Goal: Information Seeking & Learning: Check status

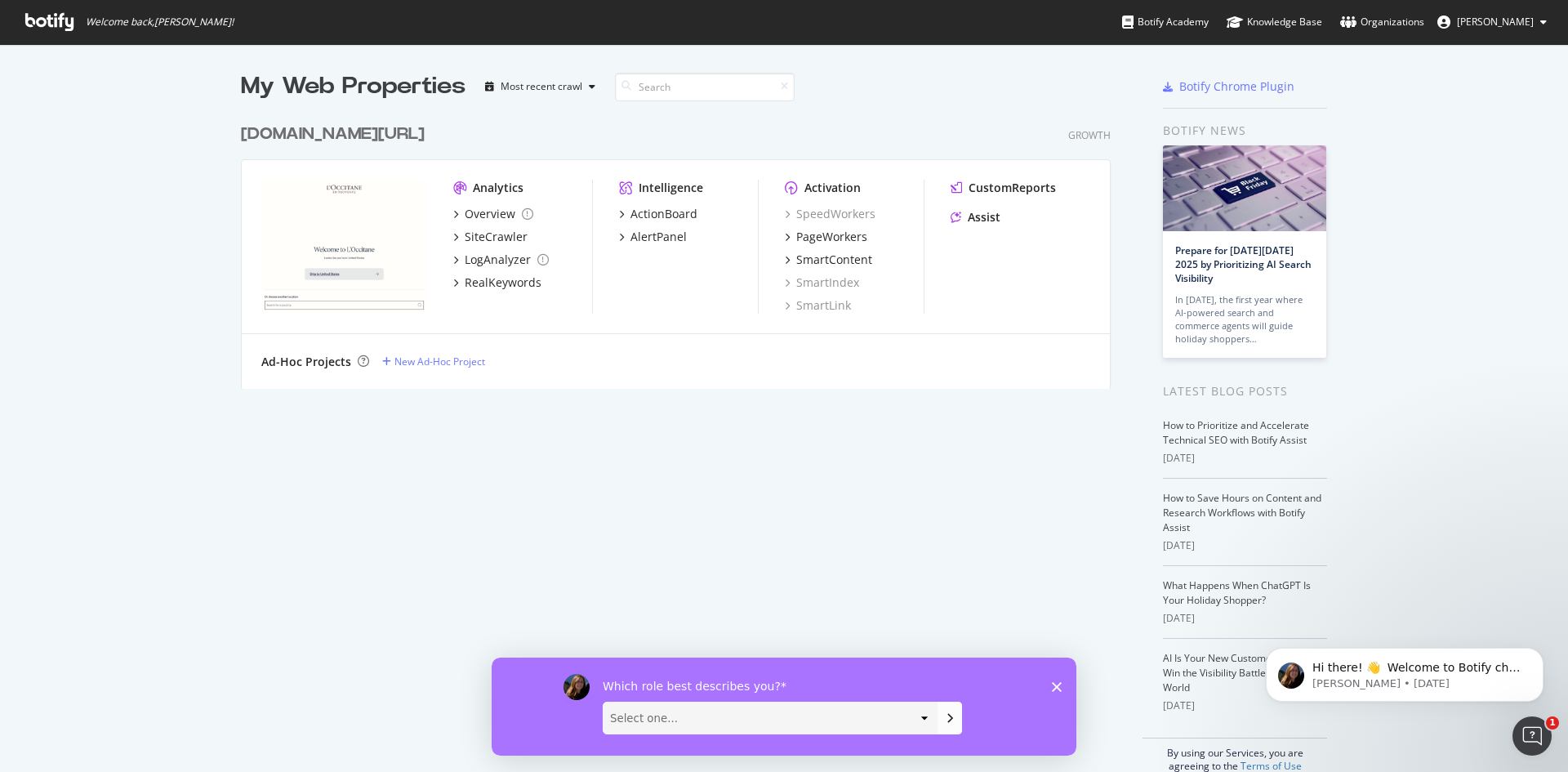
click at [926, 718] on select "Select one... Analyst/BI C-level Leadership Content Manager Engineer Marketing …" at bounding box center [770, 717] width 333 height 31
click at [1022, 496] on div "My Web Properties Most recent crawl [DOMAIN_NAME][URL] Growth Analytics Overvie…" at bounding box center [693, 422] width 903 height 703
click at [465, 213] on div "Overview" at bounding box center [491, 214] width 51 height 16
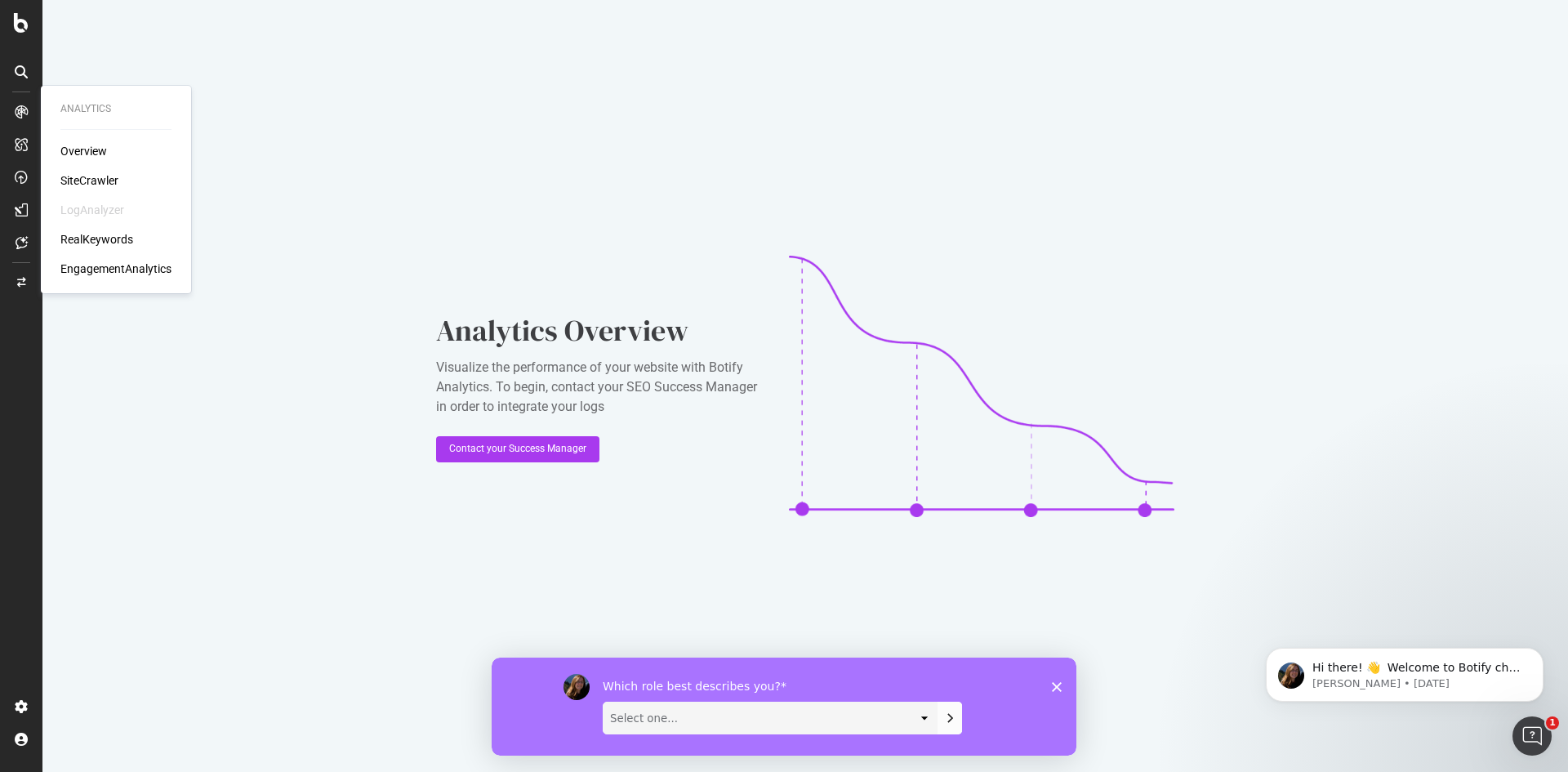
click at [87, 177] on div "SiteCrawler" at bounding box center [89, 180] width 58 height 16
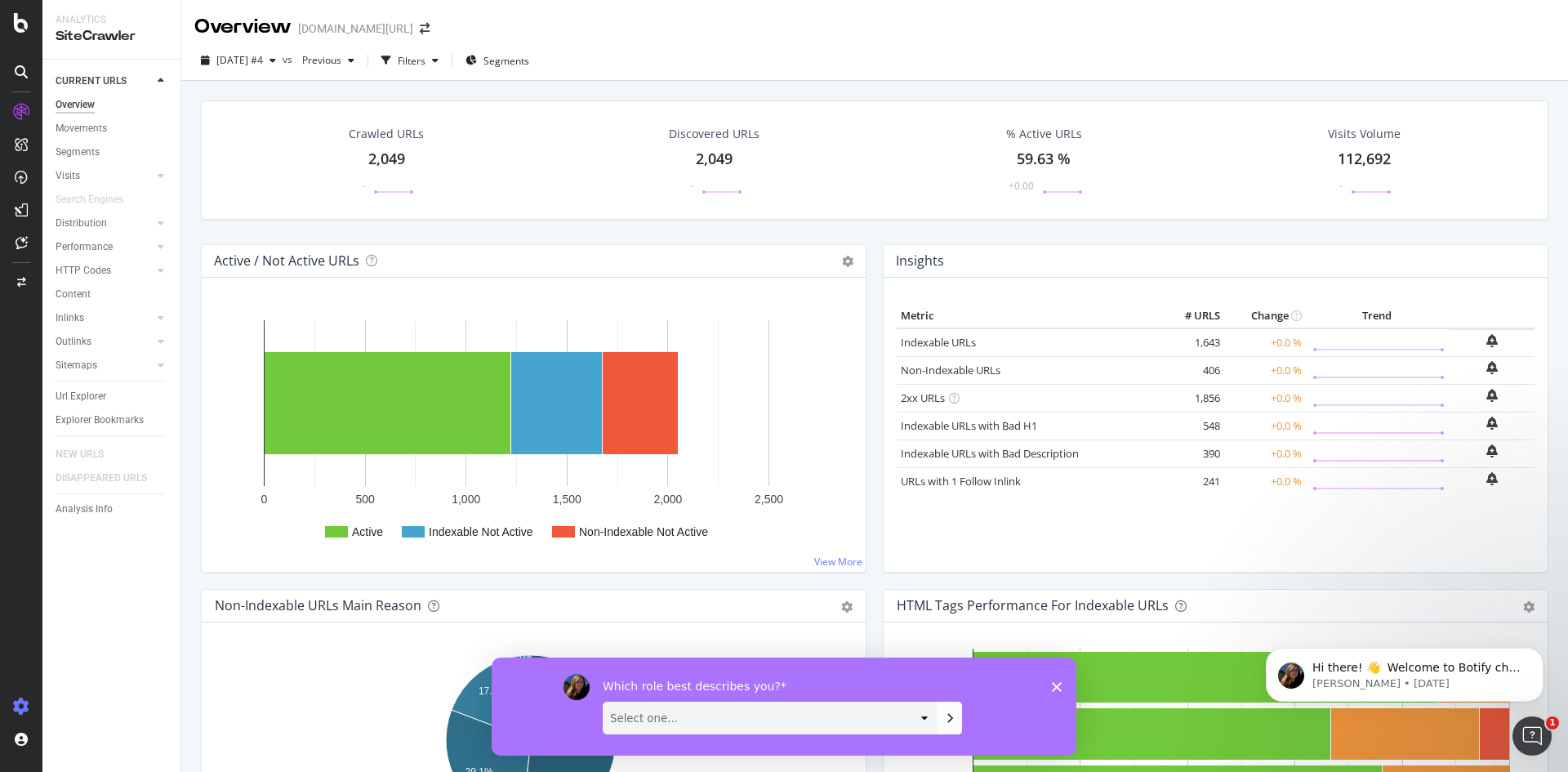
click at [28, 706] on icon at bounding box center [21, 706] width 16 height 16
click at [27, 700] on icon at bounding box center [21, 706] width 16 height 16
drag, startPoint x: 56, startPoint y: 702, endPoint x: 207, endPoint y: 672, distance: 154.0
click at [56, 702] on div "Segment Editor" at bounding box center [128, 700] width 156 height 13
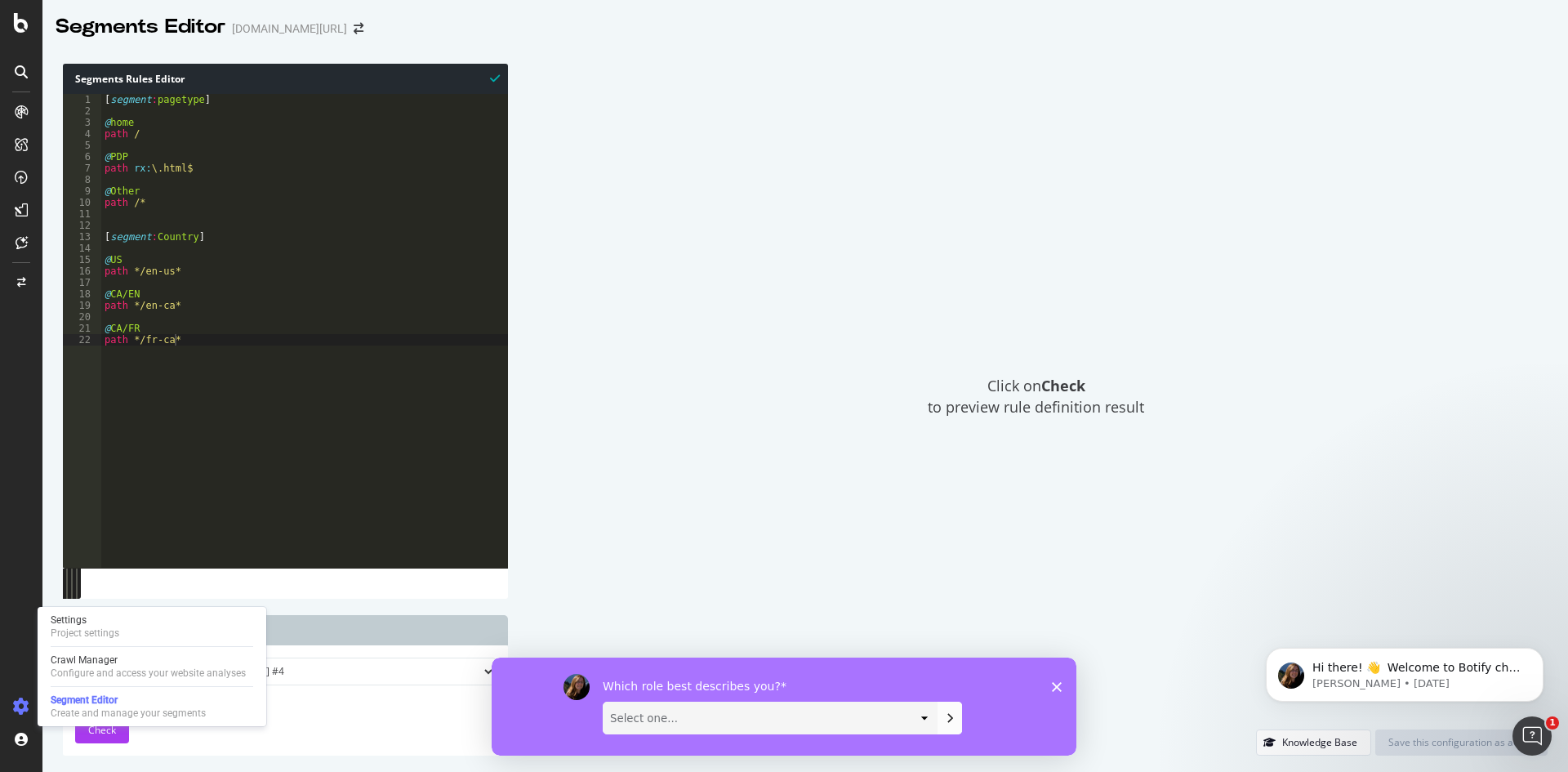
click at [4, 706] on div at bounding box center [21, 706] width 39 height 26
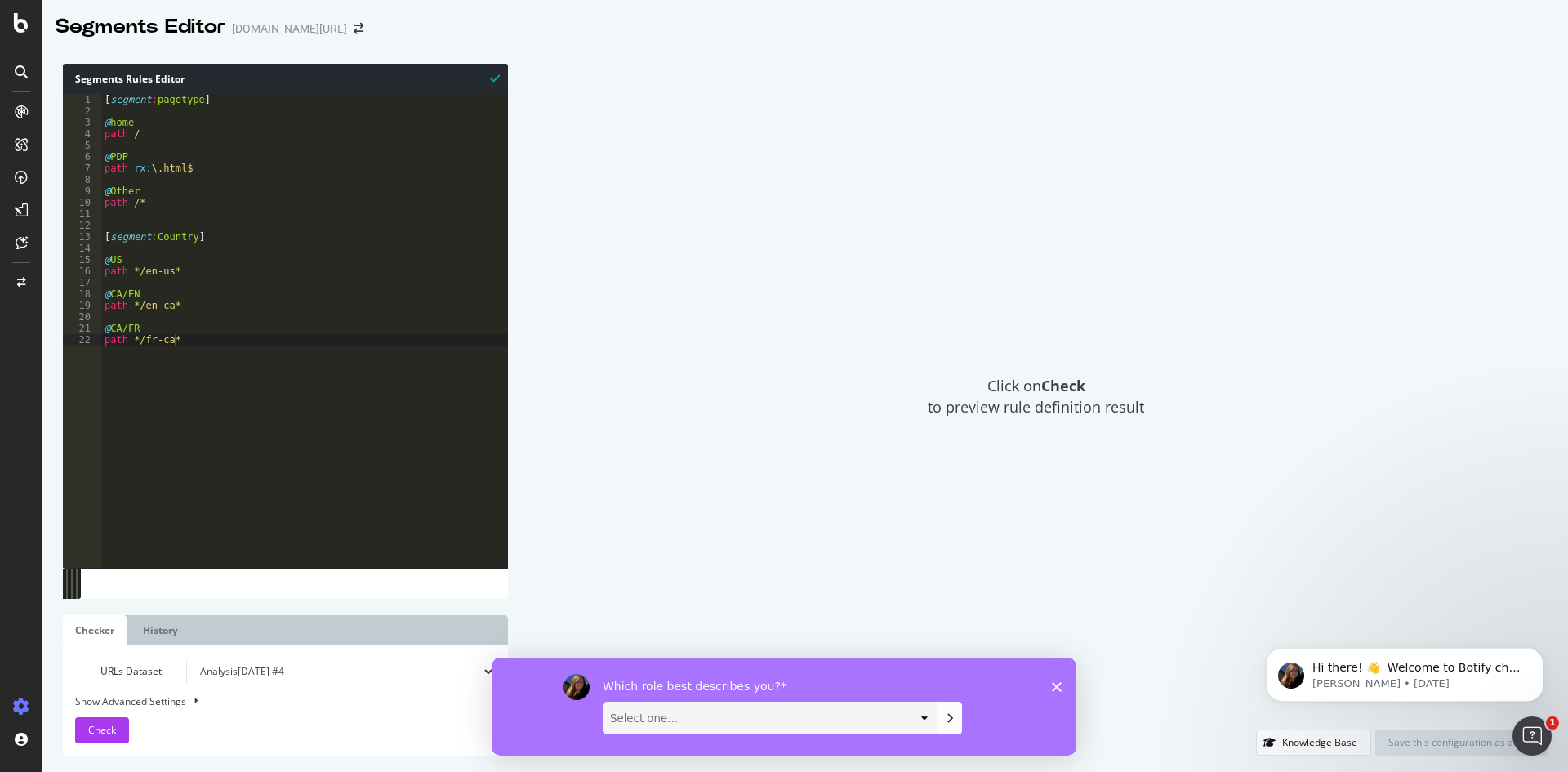
click at [17, 698] on icon at bounding box center [21, 706] width 16 height 16
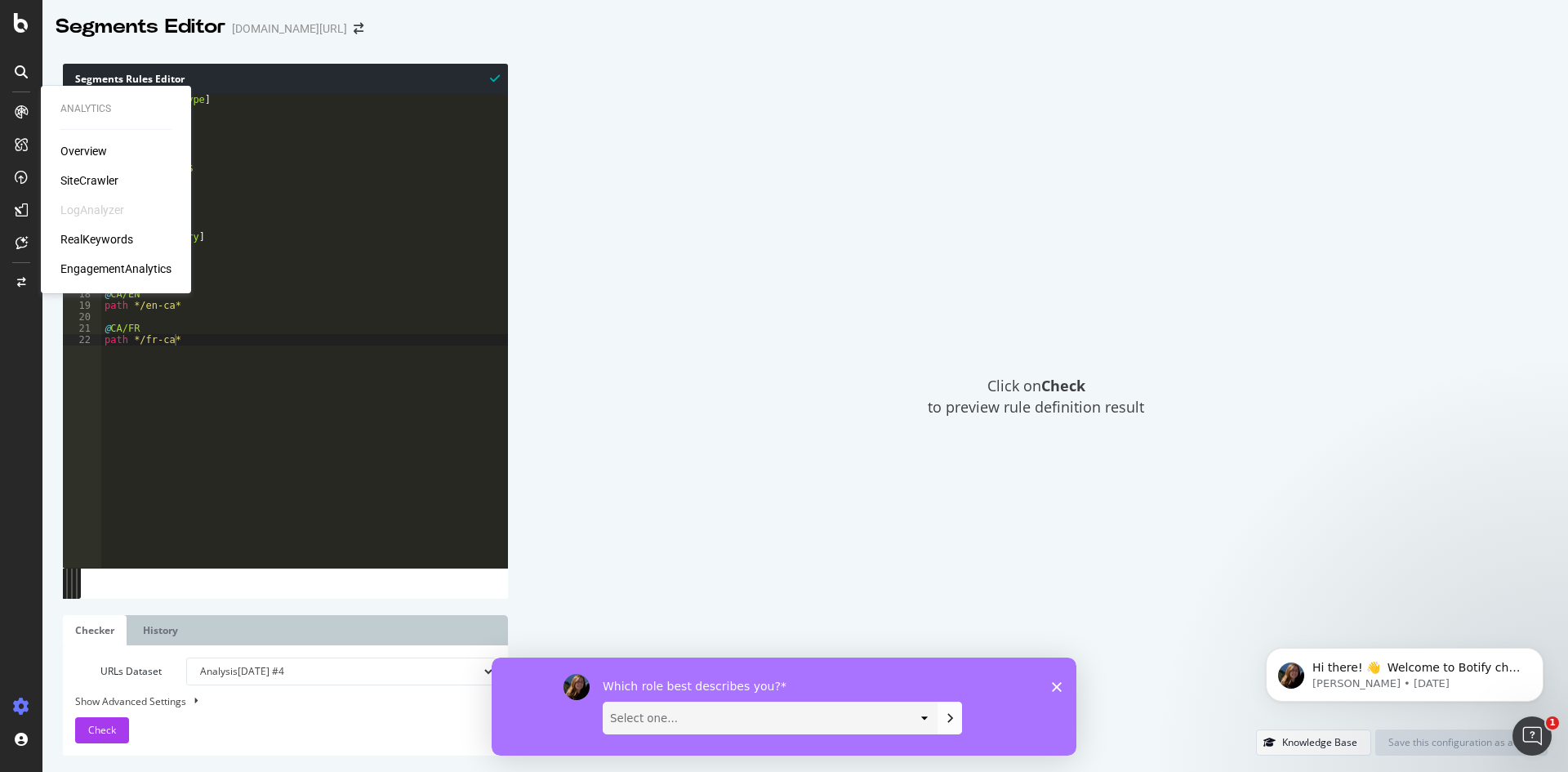
click at [15, 111] on icon at bounding box center [21, 112] width 13 height 13
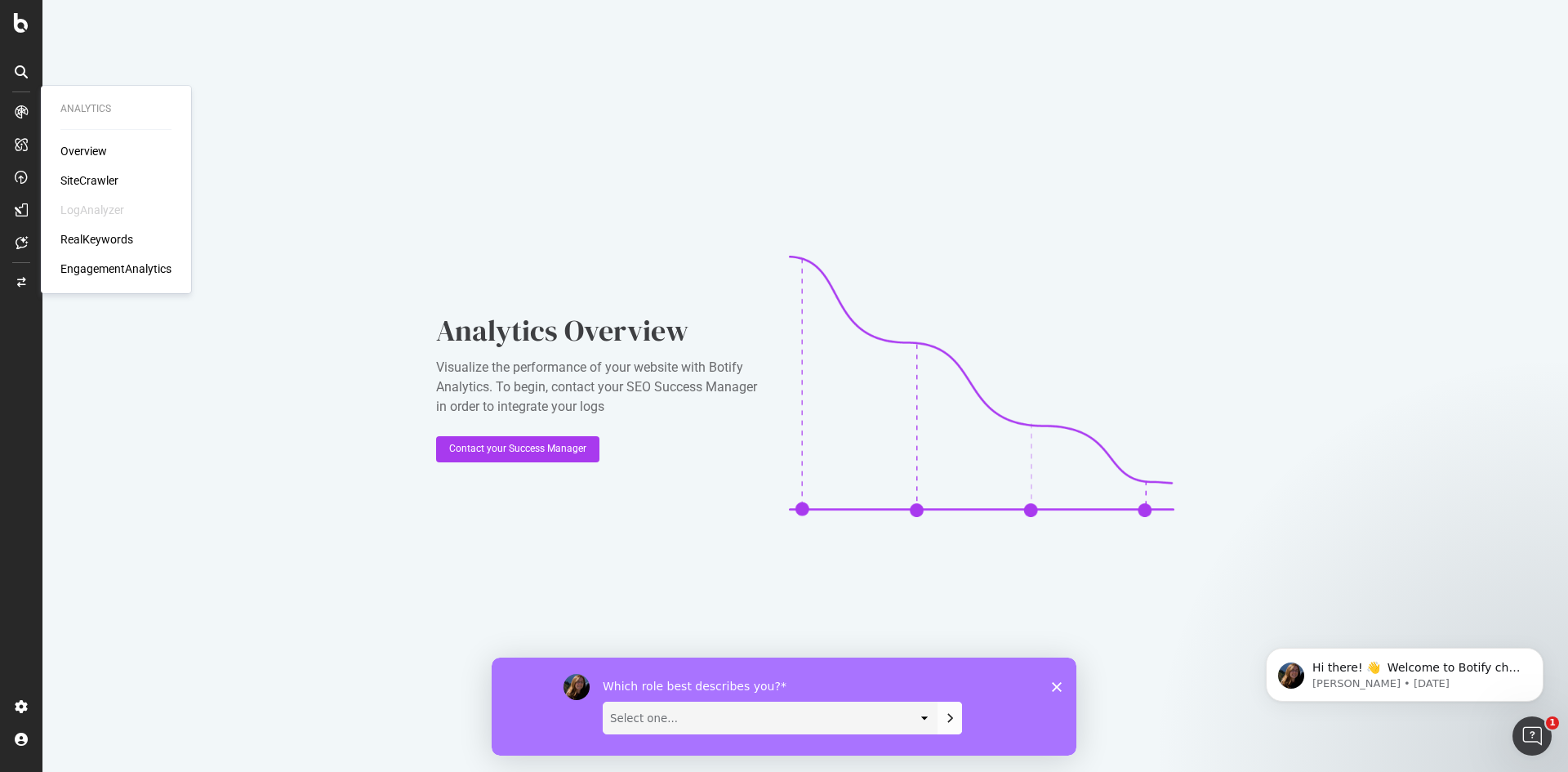
click at [24, 111] on icon at bounding box center [21, 112] width 13 height 13
click at [86, 150] on div "Overview" at bounding box center [83, 151] width 46 height 16
click at [92, 175] on div "SiteCrawler" at bounding box center [89, 180] width 58 height 16
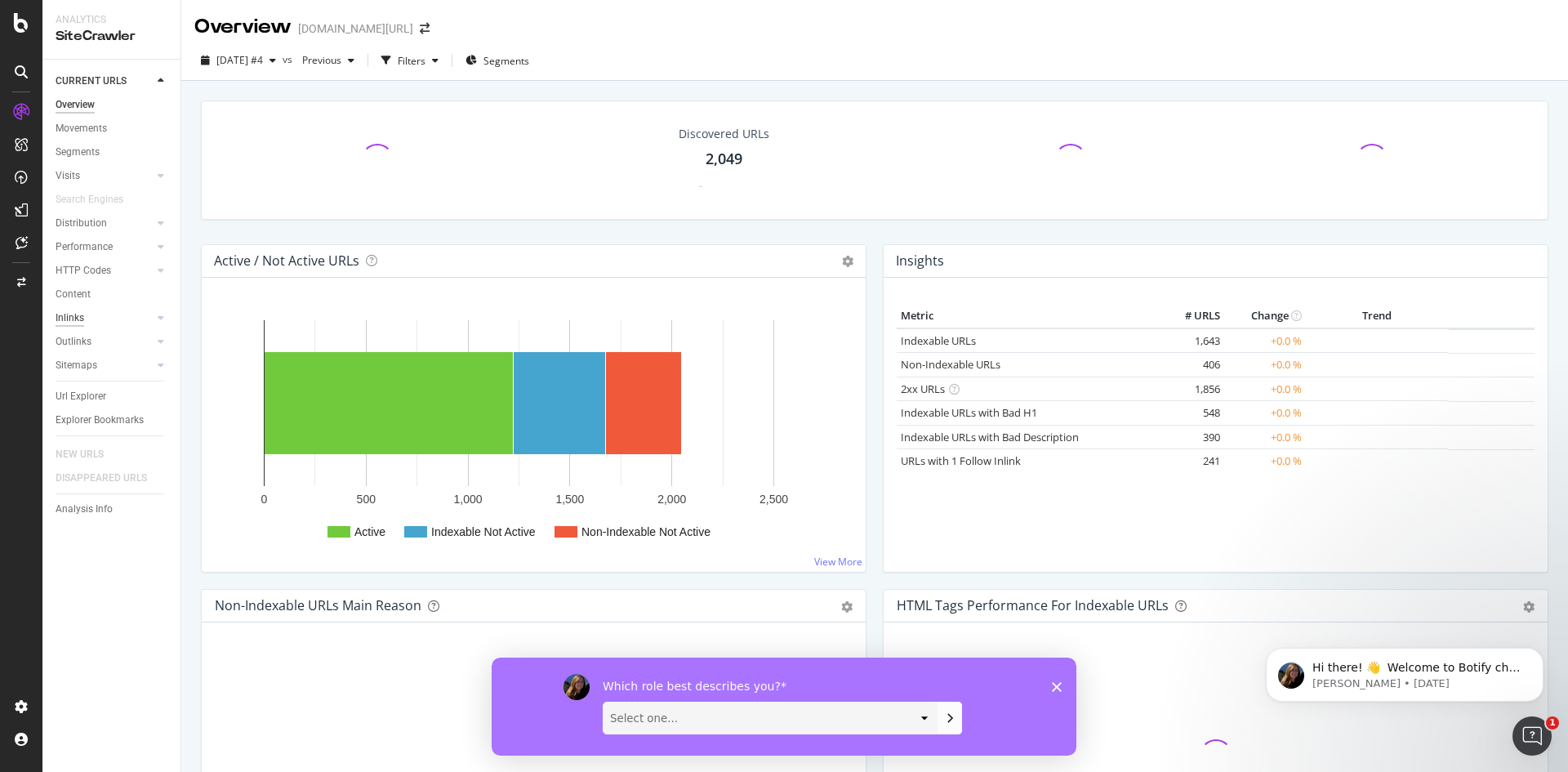
click at [72, 317] on div "Inlinks" at bounding box center [69, 318] width 28 height 17
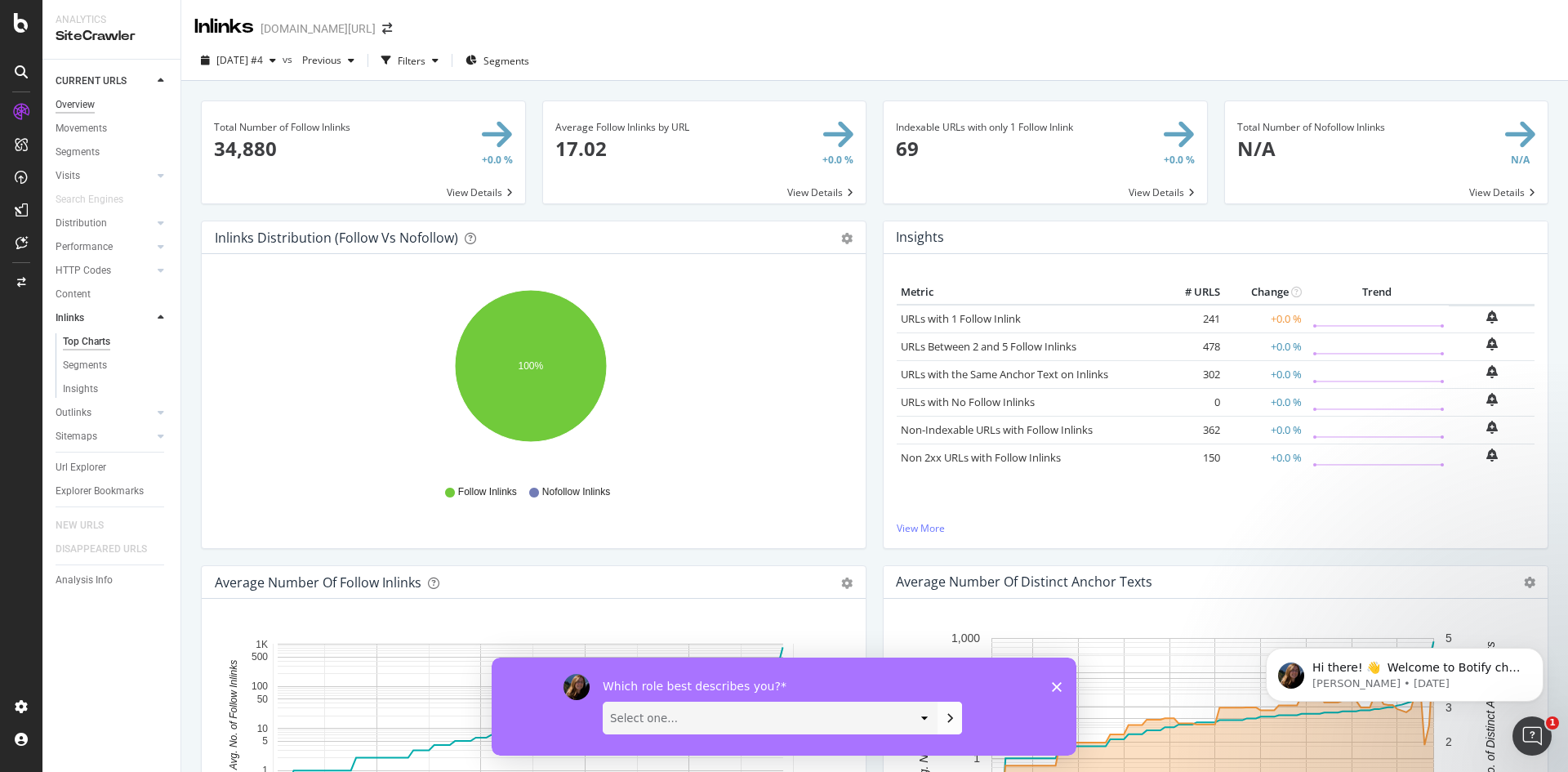
click at [71, 107] on div "Overview" at bounding box center [75, 105] width 39 height 17
